Goal: Task Accomplishment & Management: Manage account settings

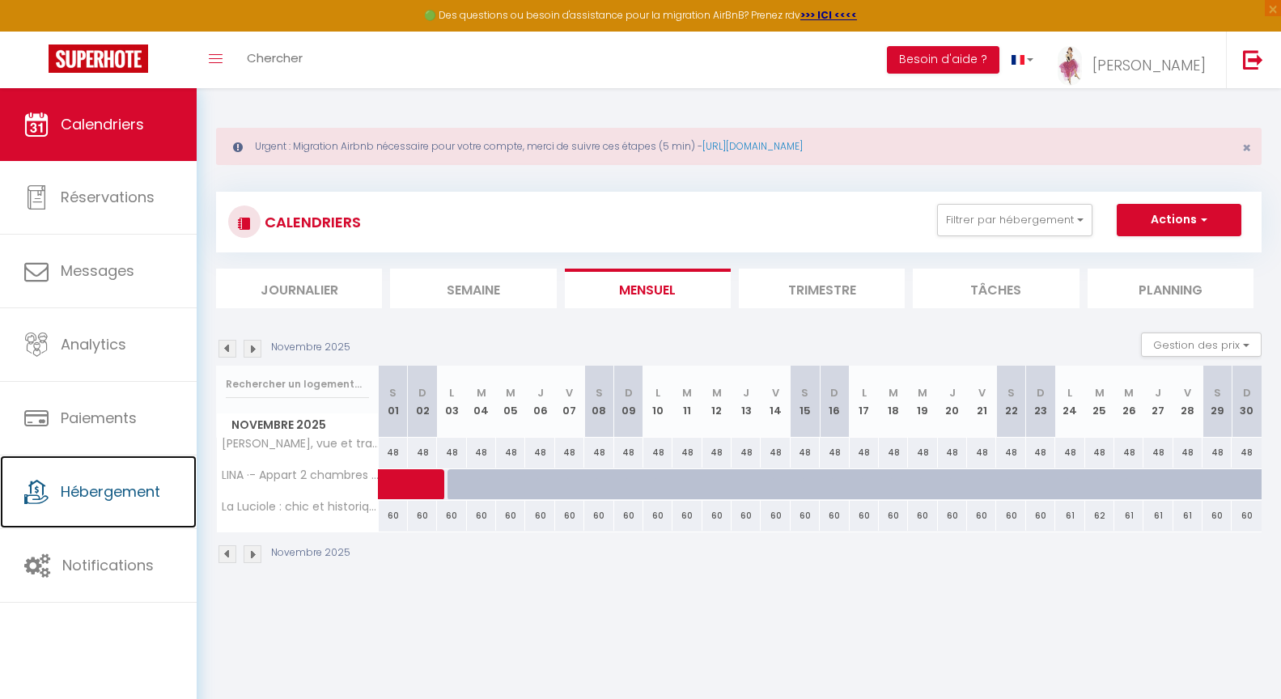
click at [98, 500] on span "Hébergement" at bounding box center [111, 492] width 100 height 20
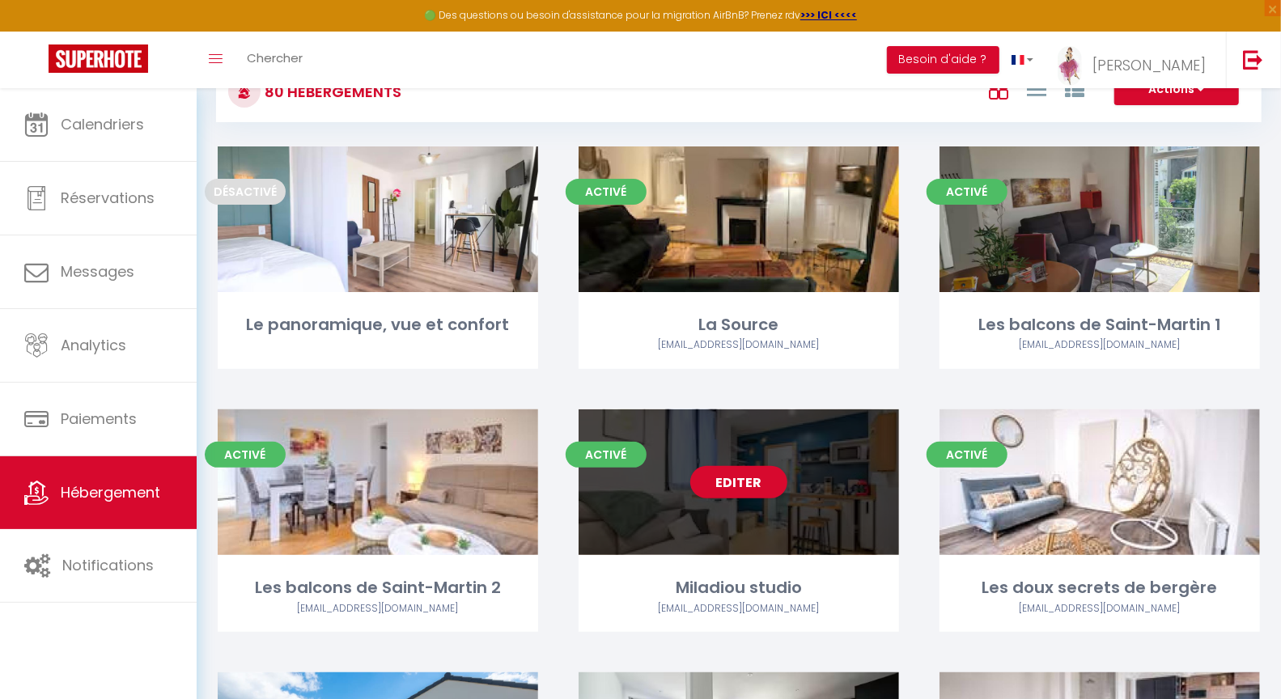
scroll to position [142, 0]
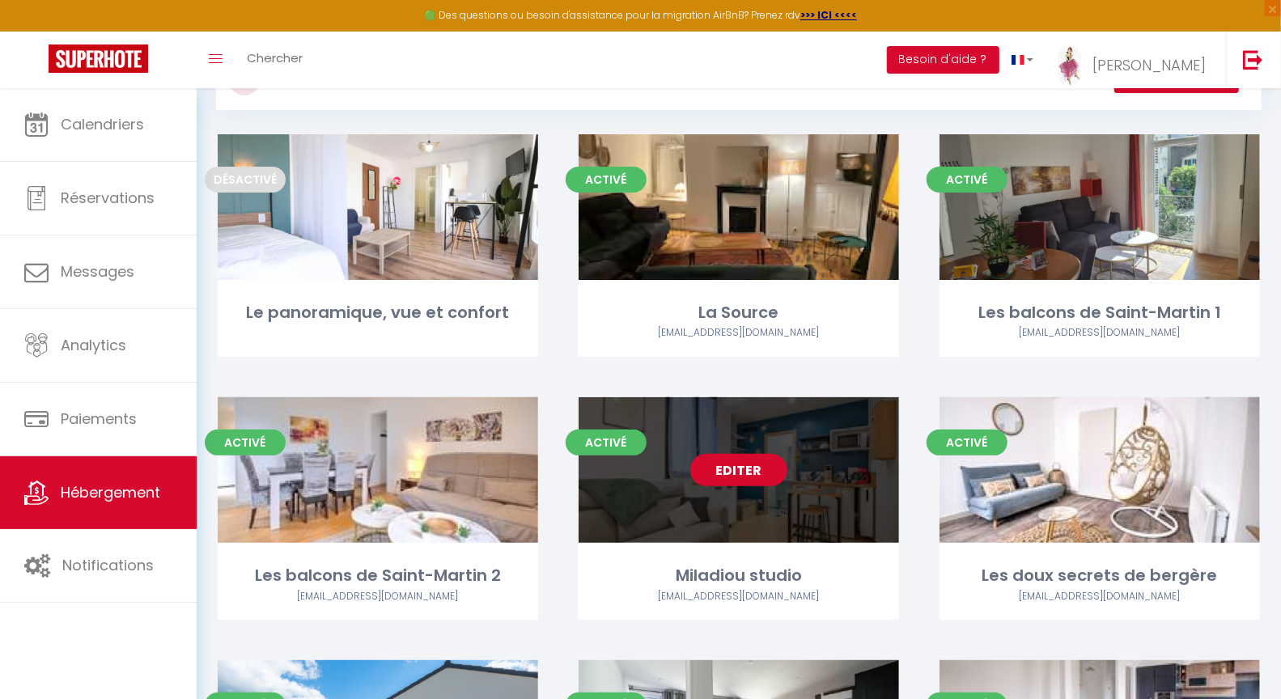
click at [751, 464] on link "Editer" at bounding box center [738, 470] width 97 height 32
click at [733, 474] on link "Editer" at bounding box center [738, 470] width 97 height 32
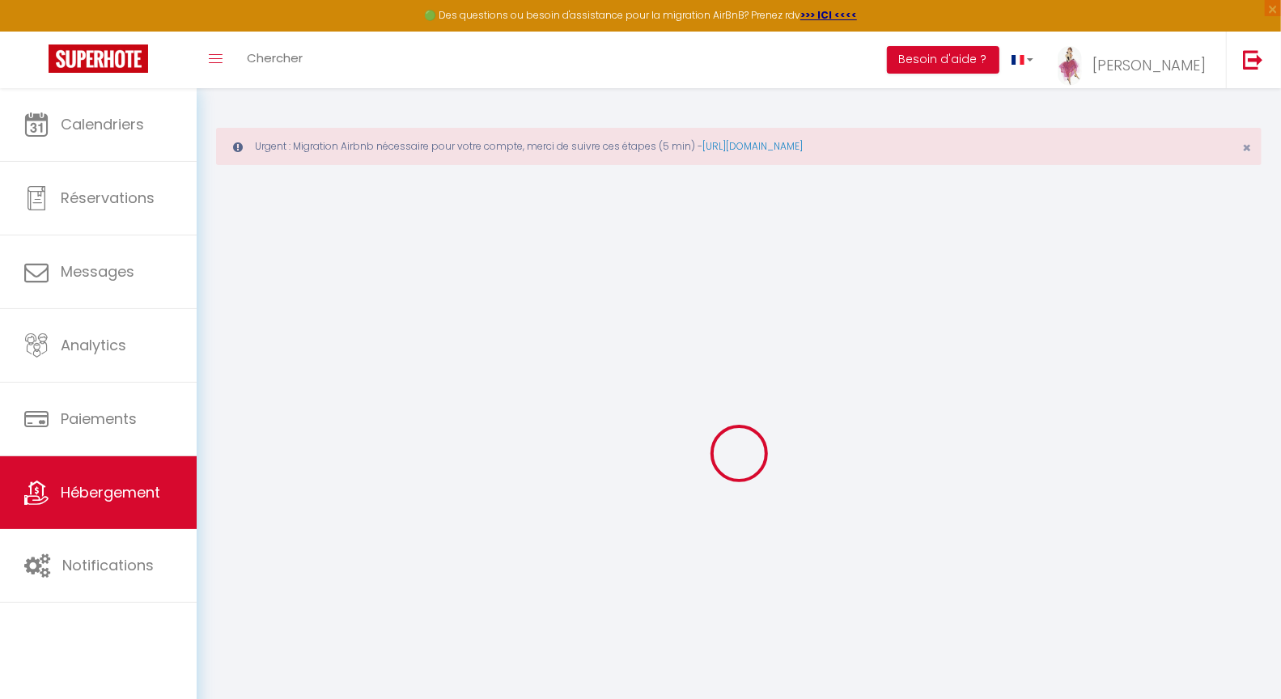
select select
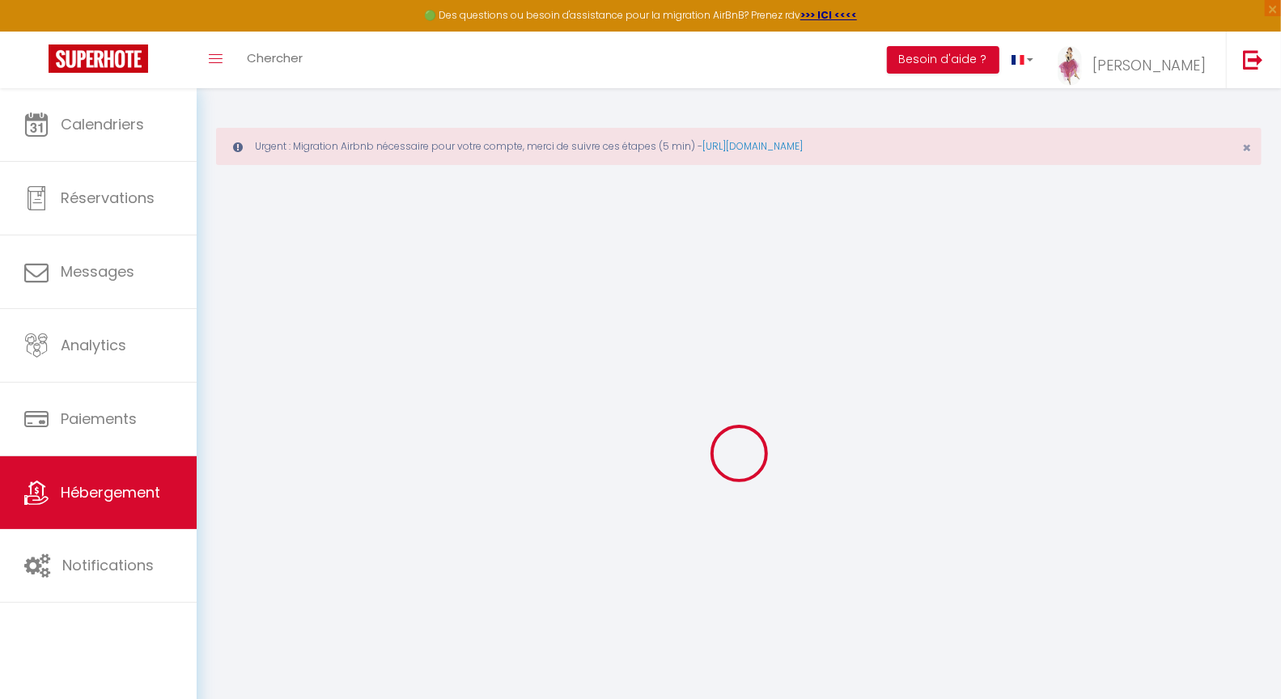
select select
checkbox input "false"
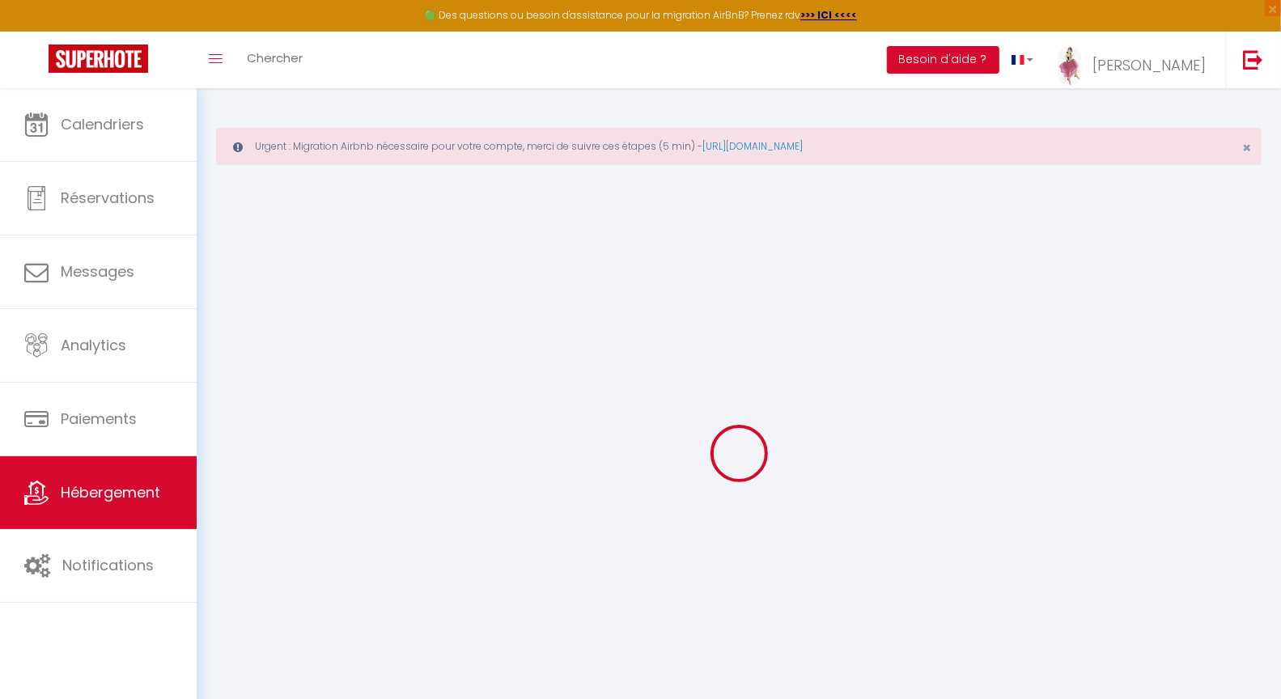
select select
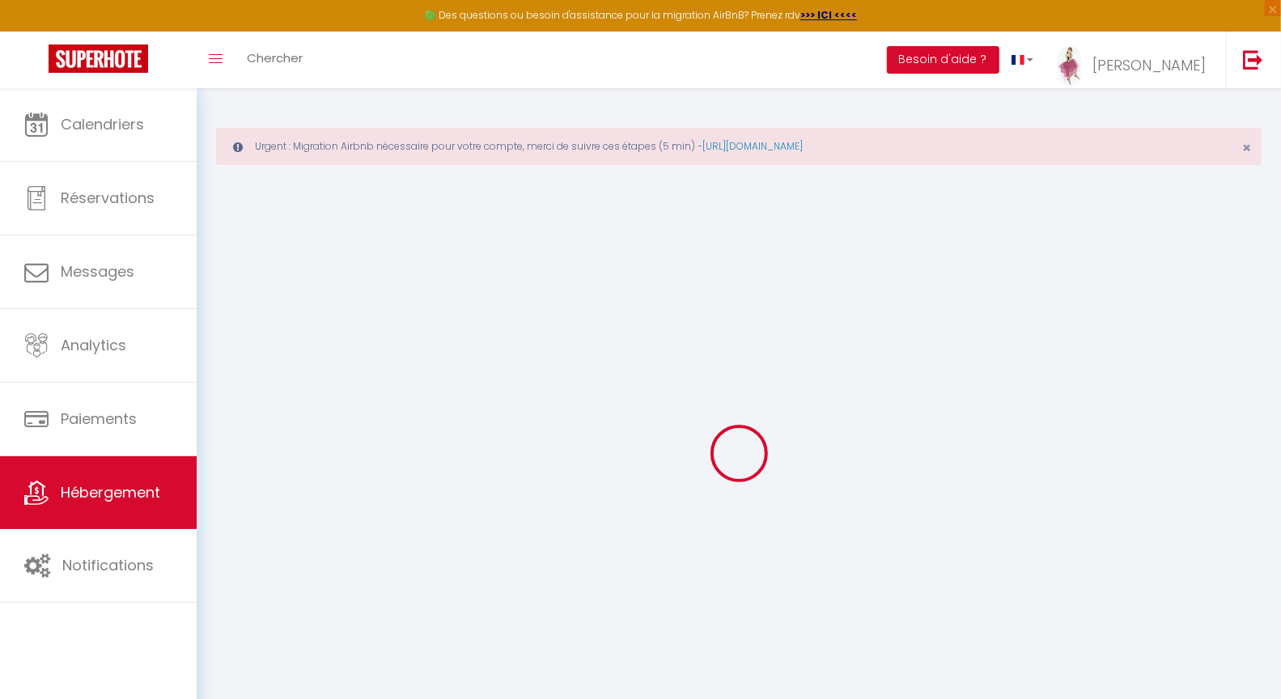
select select
checkbox input "false"
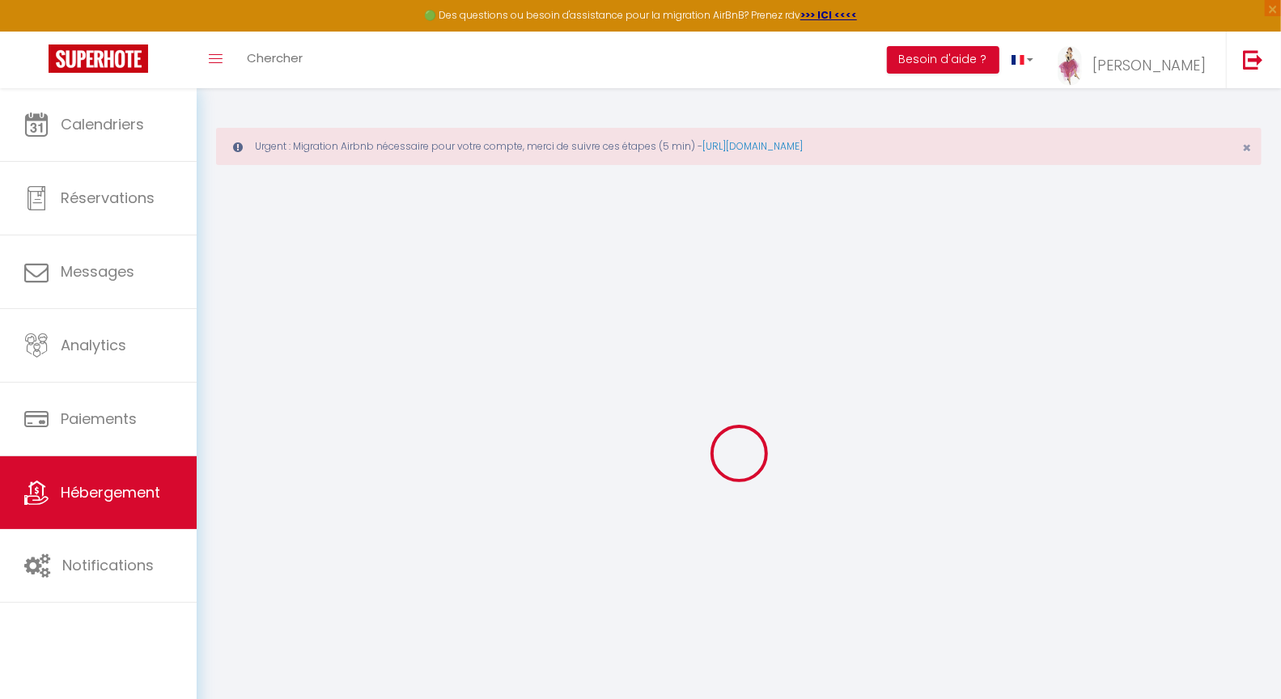
checkbox input "false"
select select
type input "Miladiou studio"
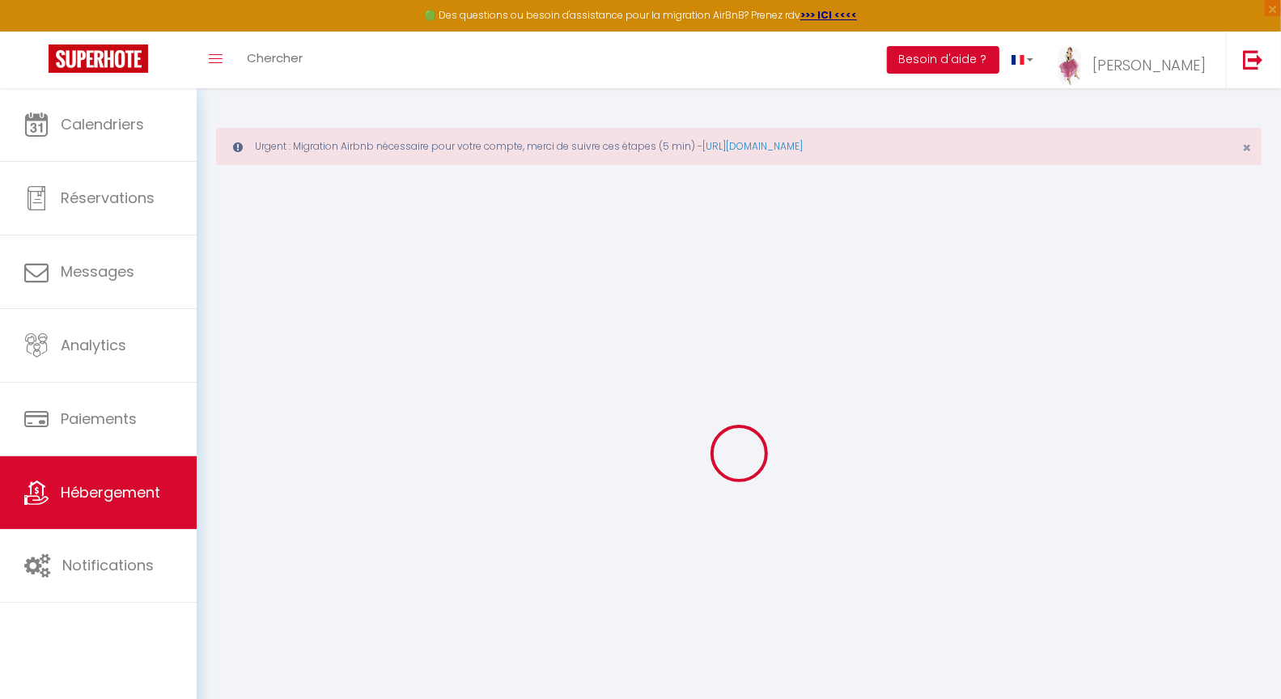
type input "[PERSON_NAME]"
type input "GUY"
type input "[STREET_ADDRESS]"
type input "24000"
type input "PERIGUEUX"
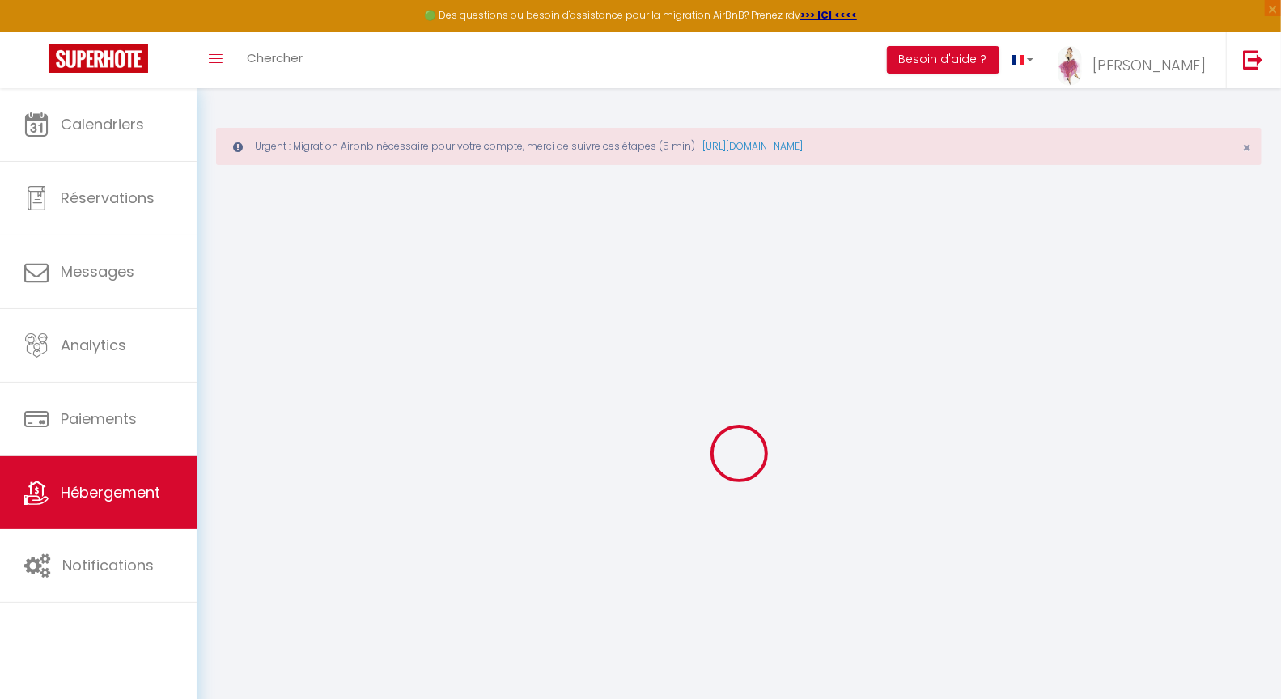
select select "2"
select select "0"
type input "40"
type input "35"
select select
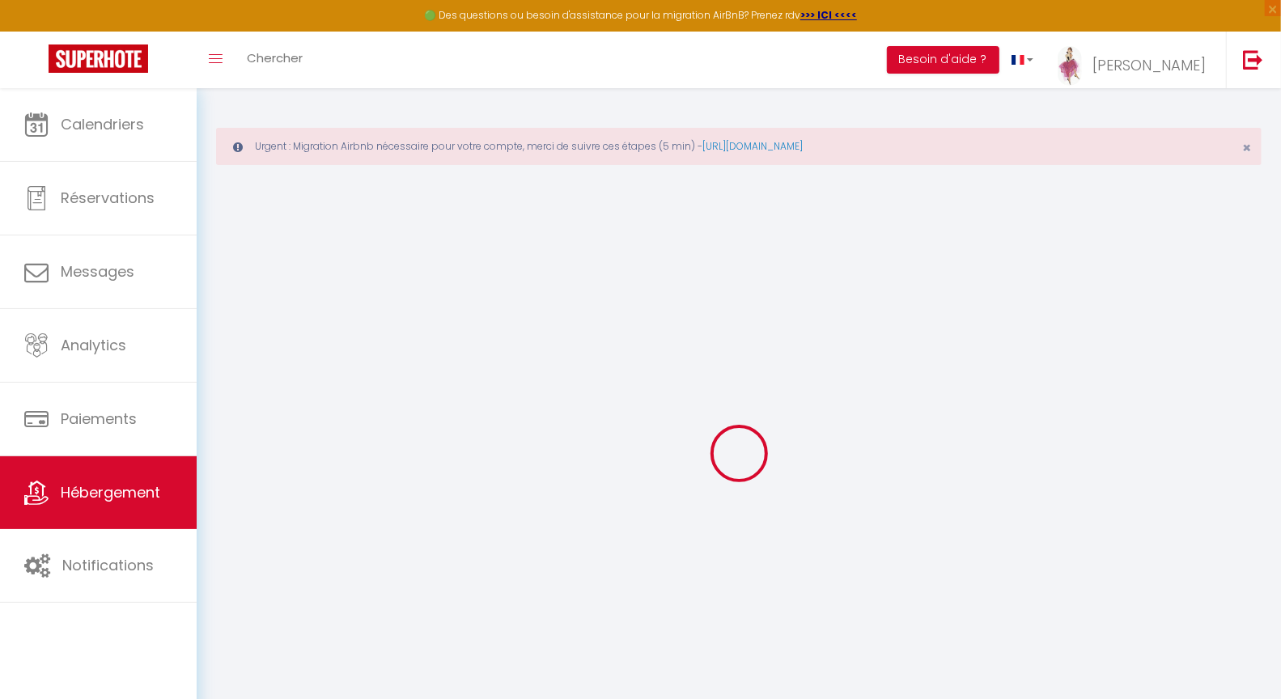
select select
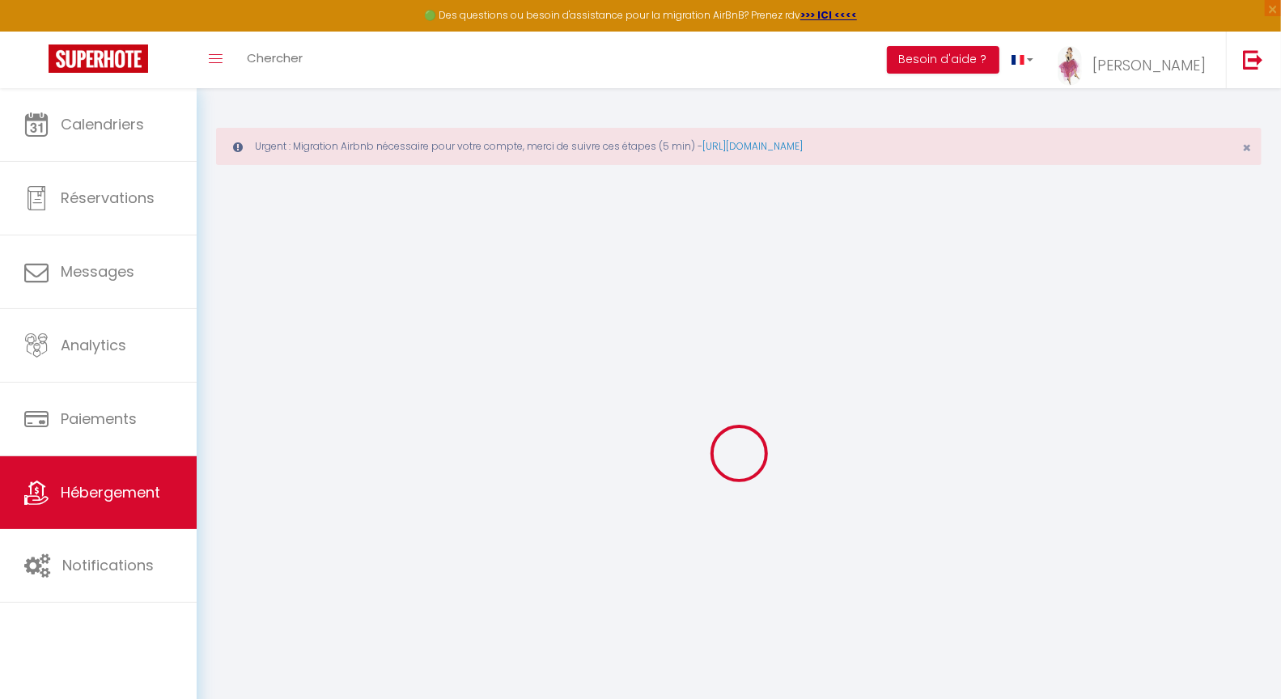
type input "[GEOGRAPHIC_DATA]"
type input "24000"
type input "PERIGUEUX"
type input "[PERSON_NAME][EMAIL_ADDRESS][DOMAIN_NAME]"
select select "12951"
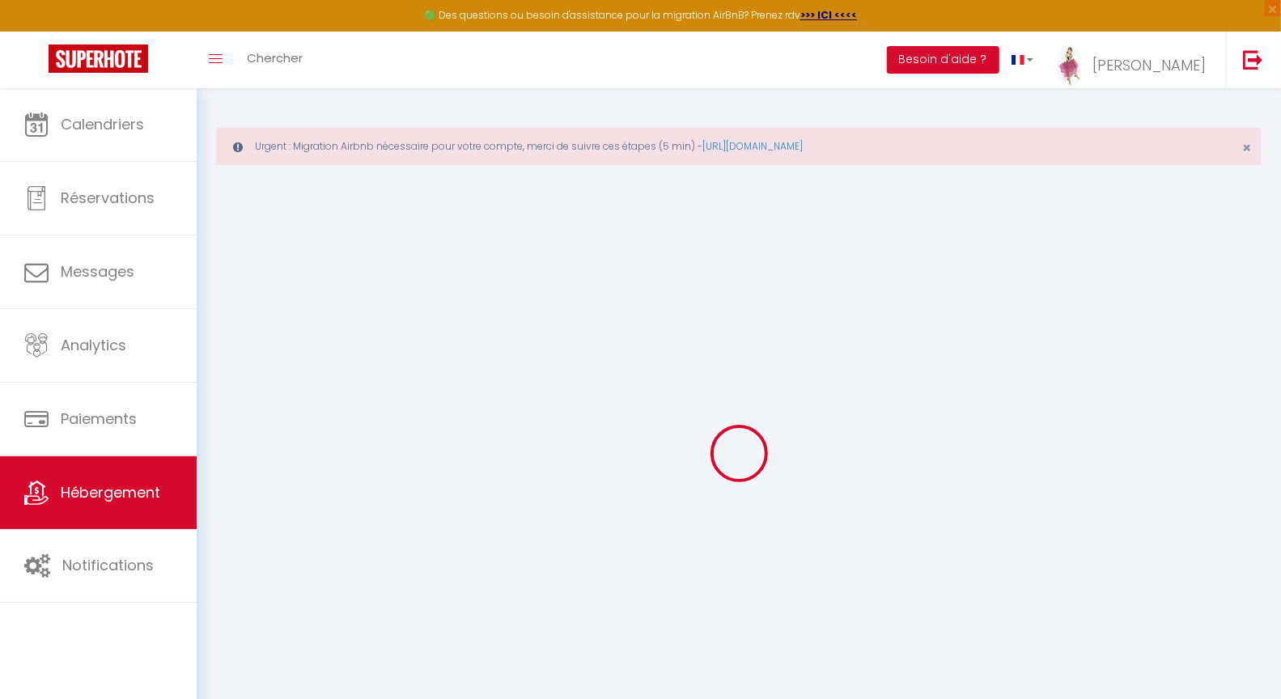
checkbox input "false"
type input "35"
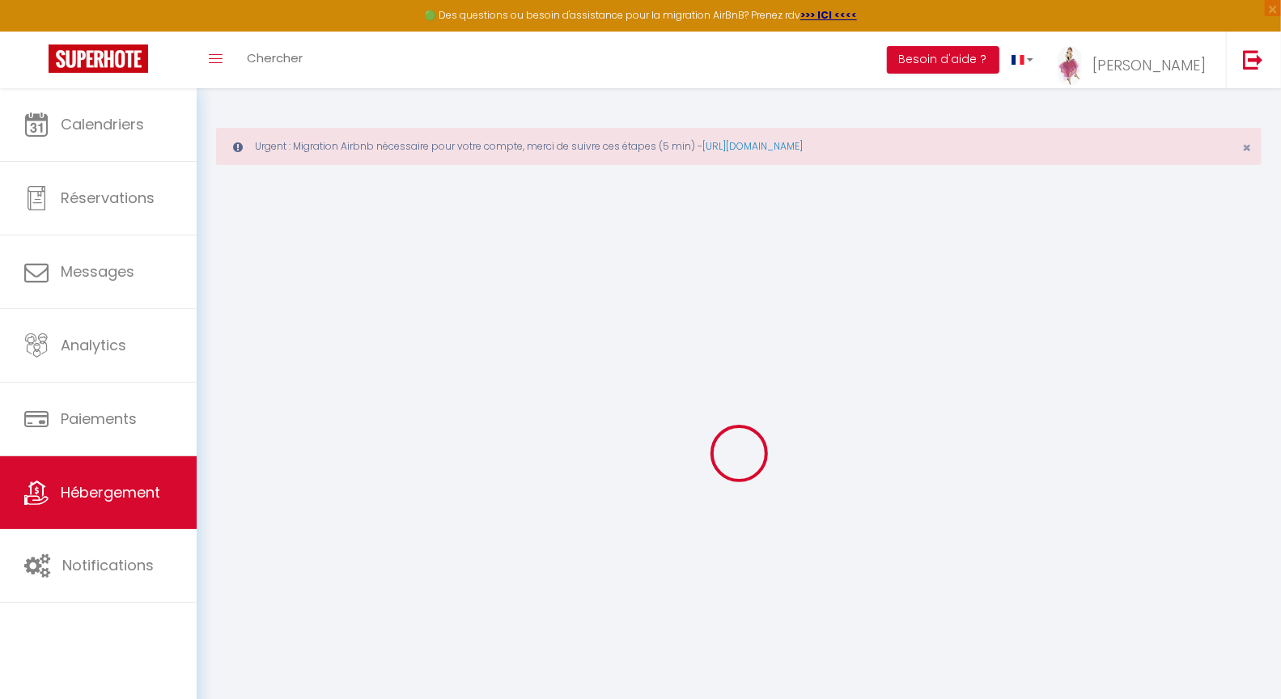
type input "0"
select select "33930"
select select
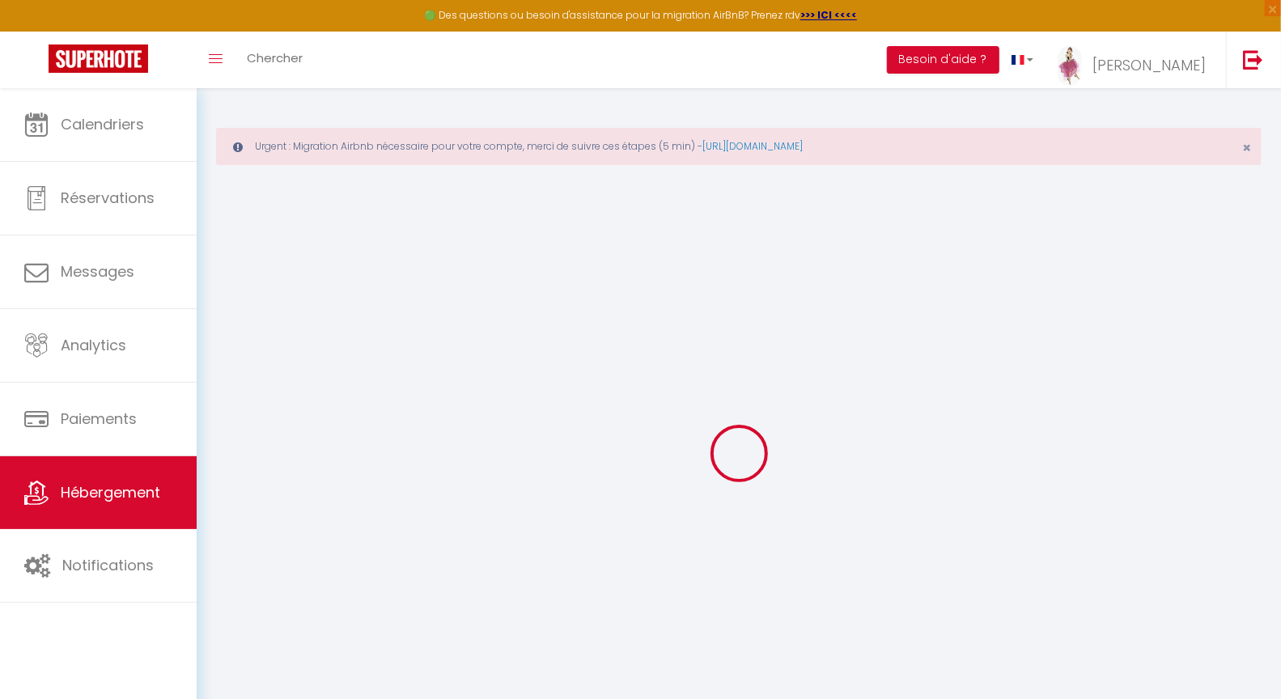
select select
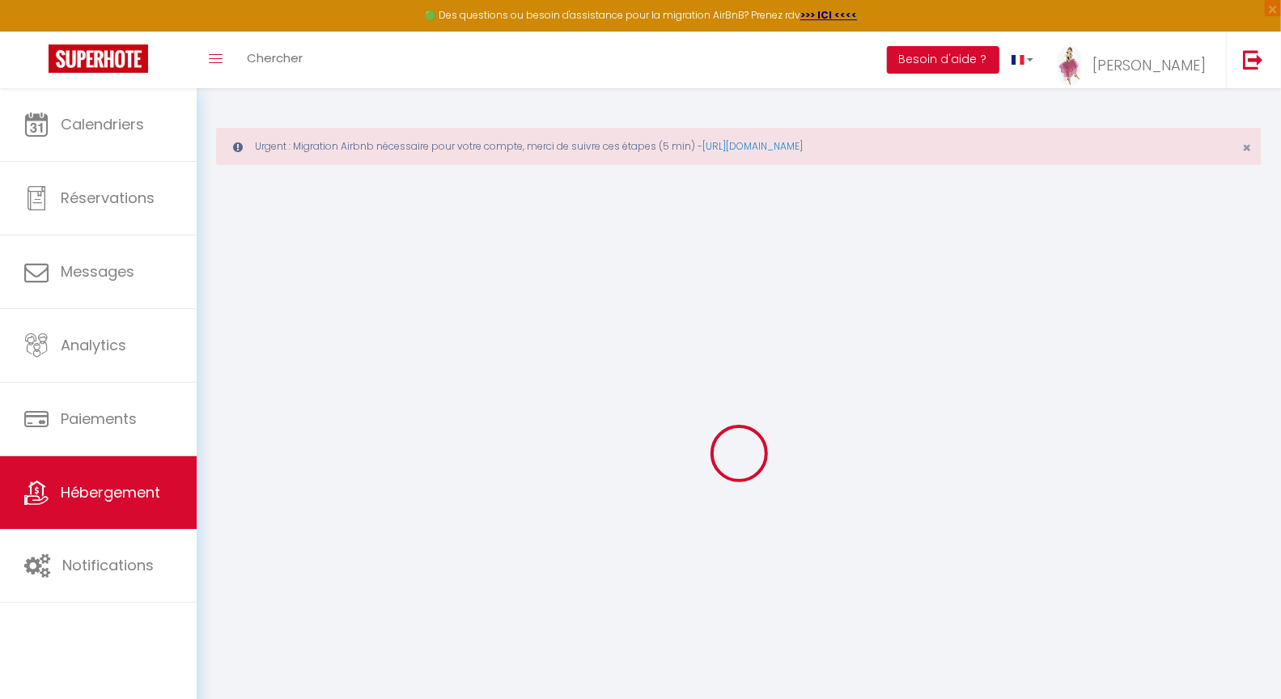
checkbox input "false"
select select
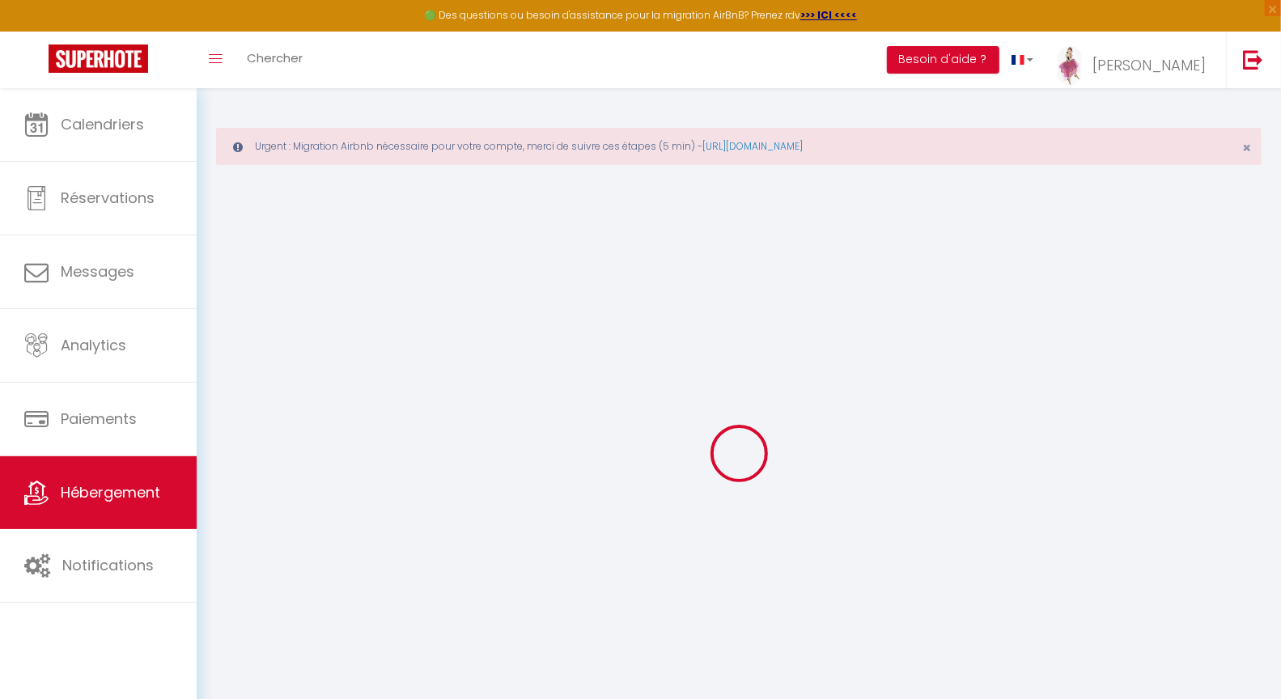
select select
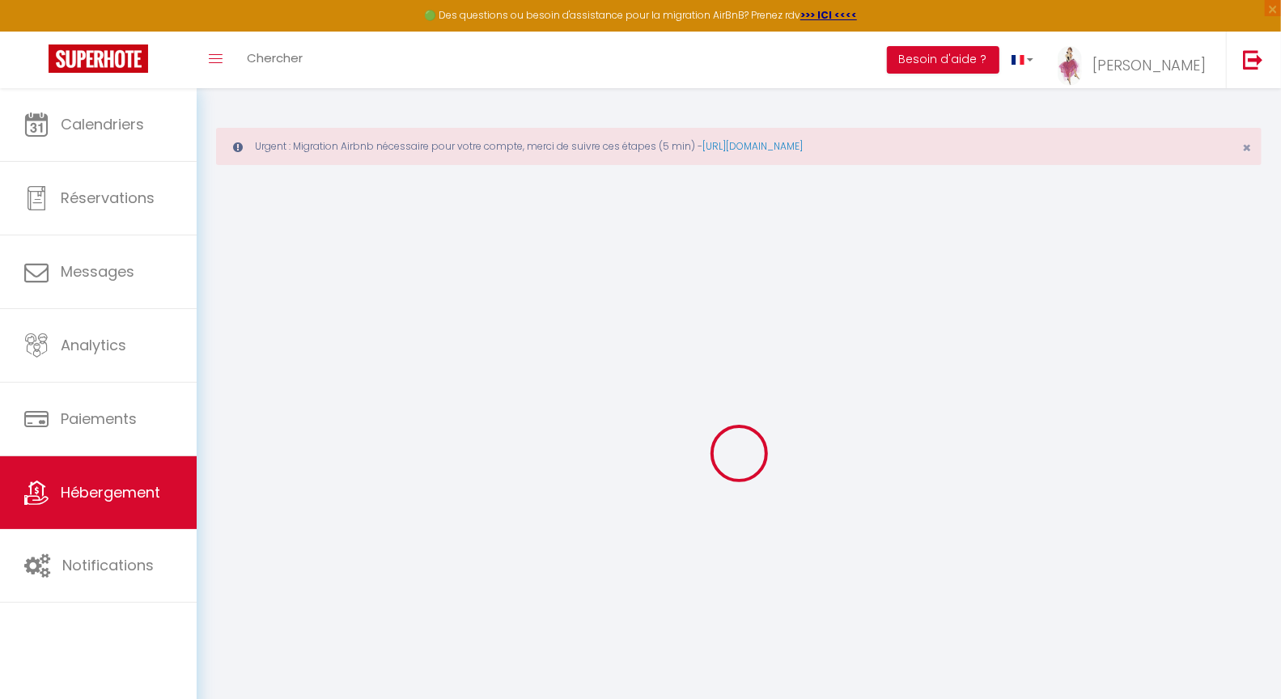
checkbox input "false"
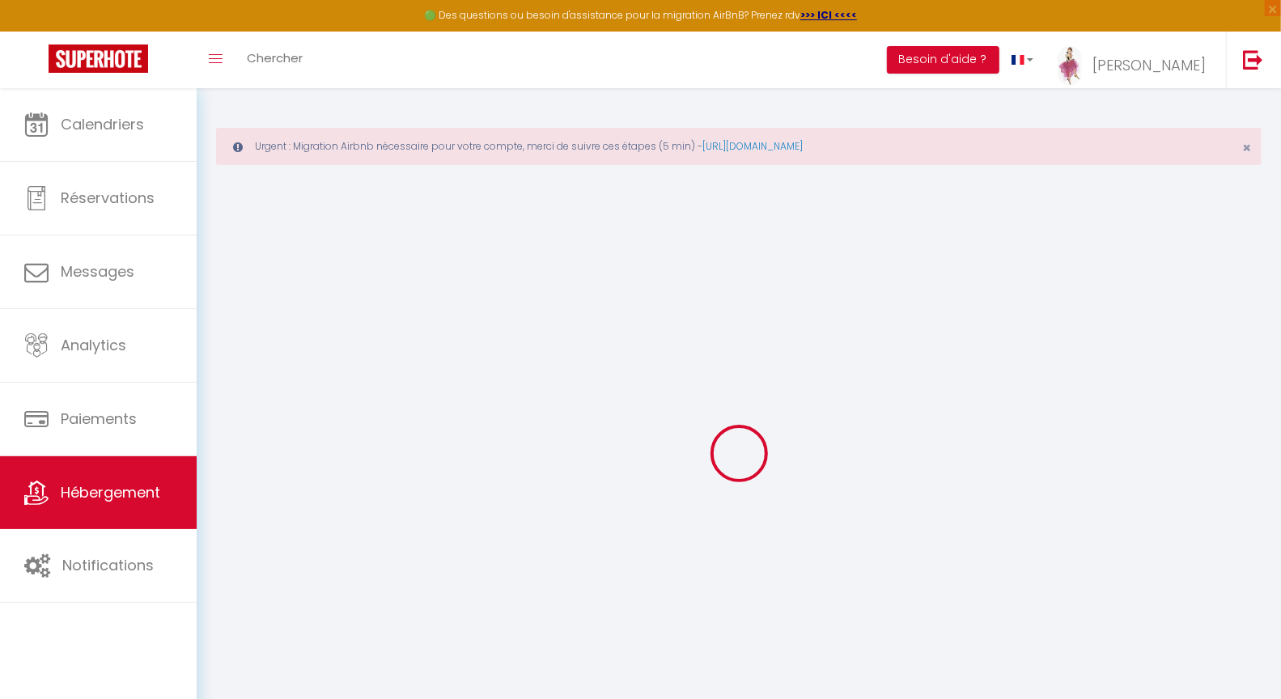
checkbox input "false"
select select "17:00"
select select
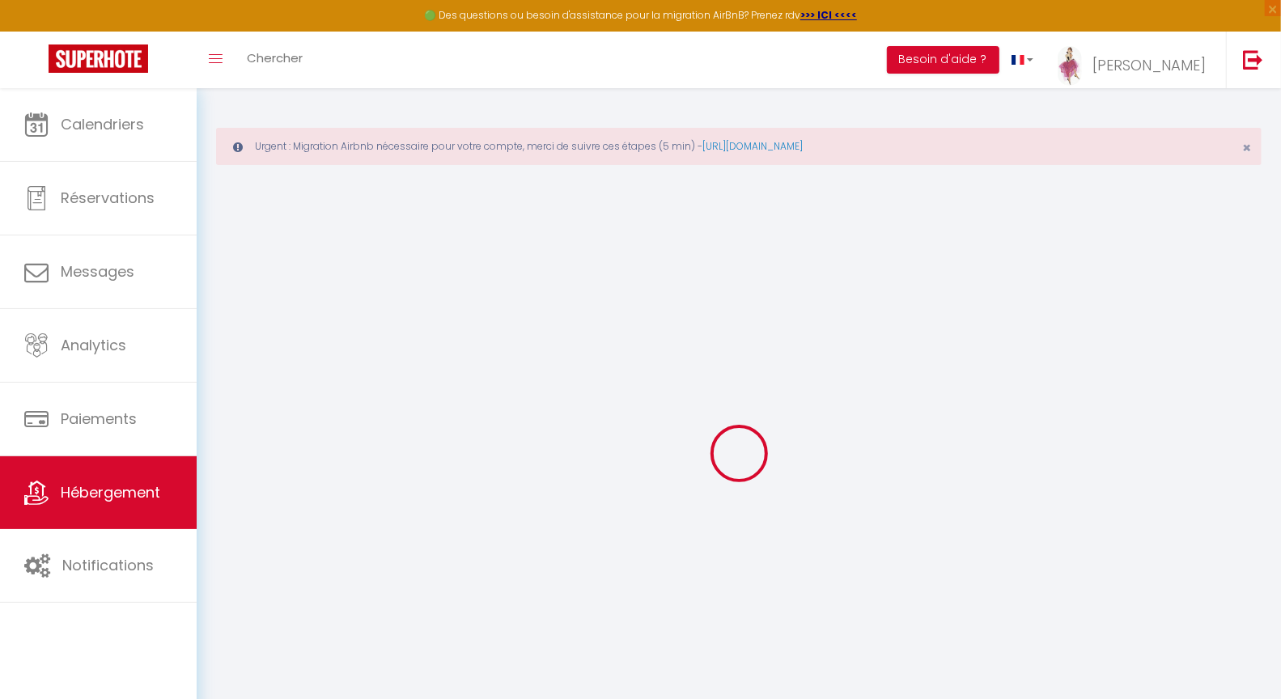
select select "10:00"
select select "30"
select select "120"
select select "19:00"
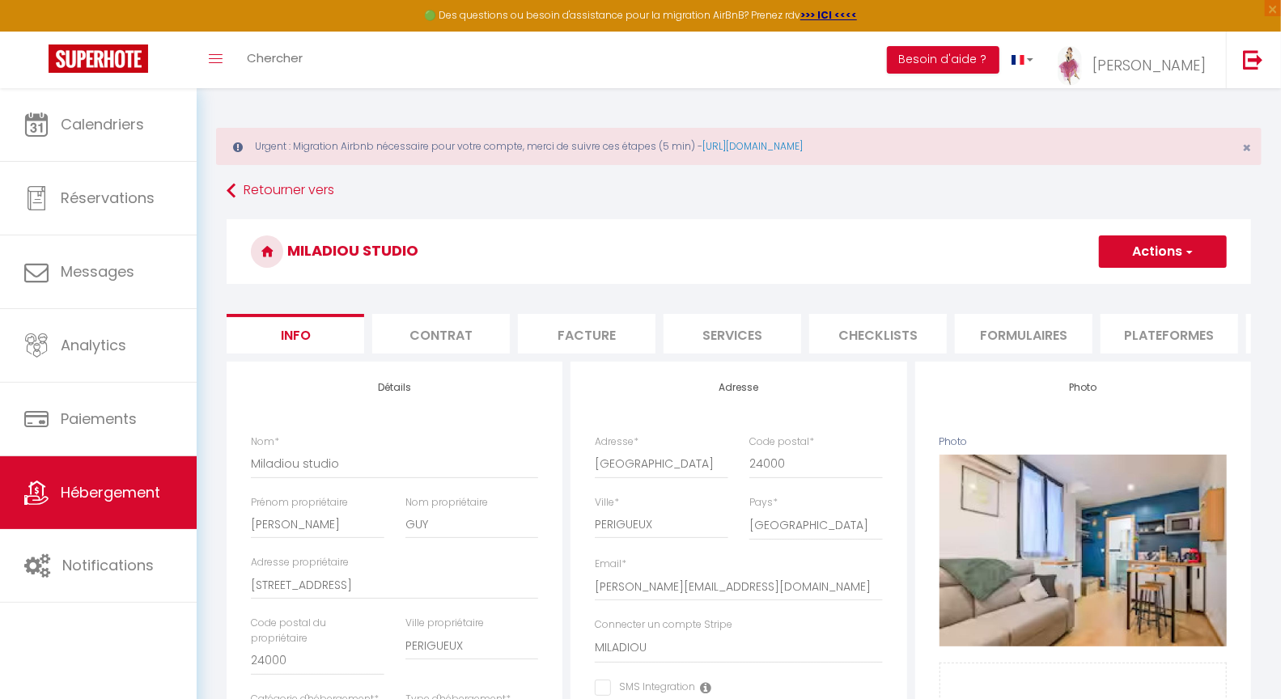
select select
checkbox input "false"
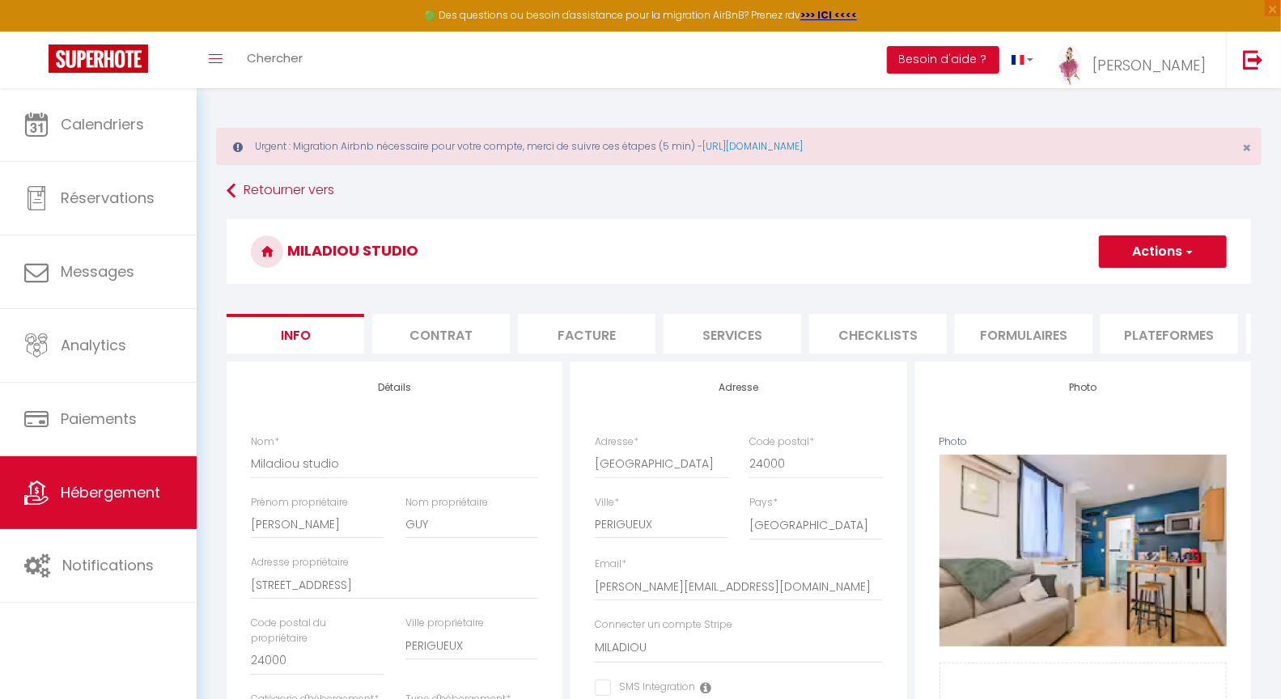
select select
checkbox input "false"
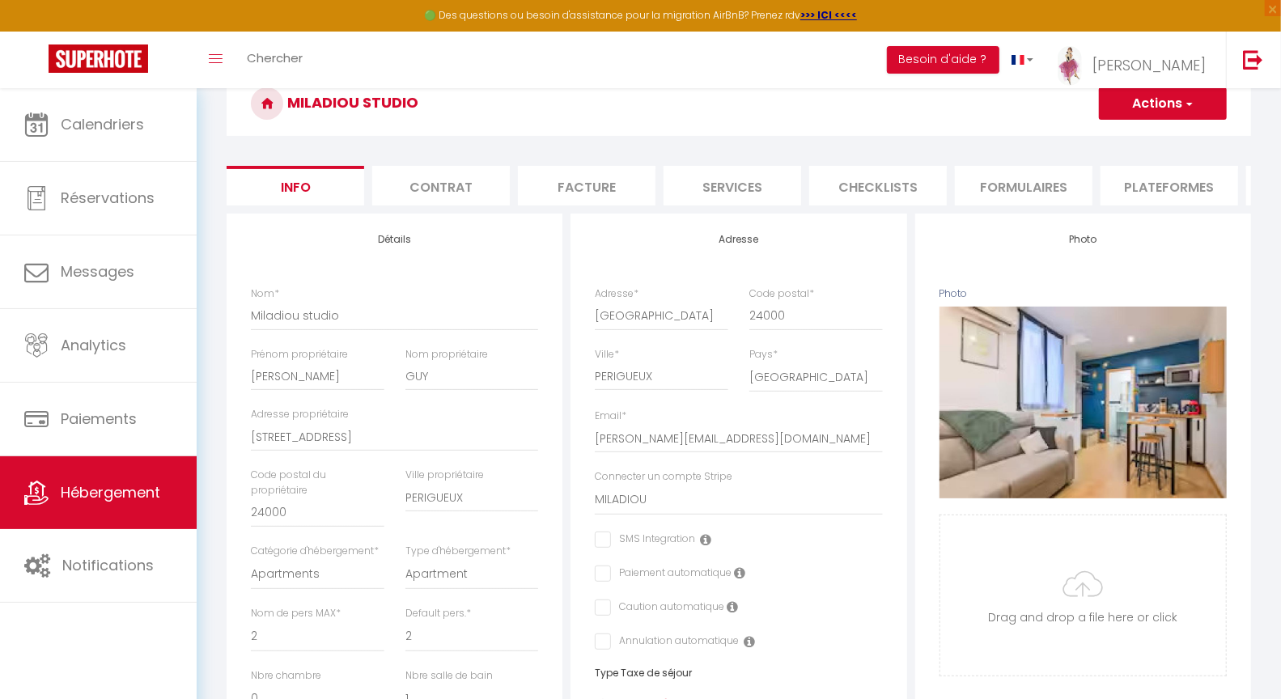
scroll to position [213, 0]
